Goal: Obtain resource: Download file/media

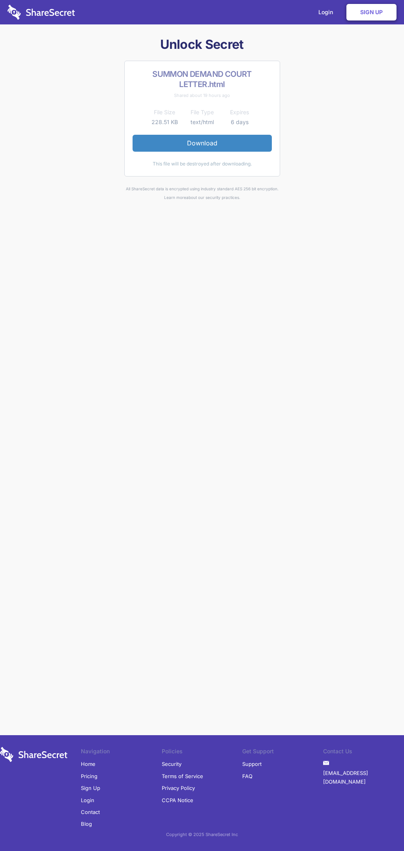
click at [202, 143] on link "Download" at bounding box center [201, 143] width 139 height 17
